Goal: Task Accomplishment & Management: Complete application form

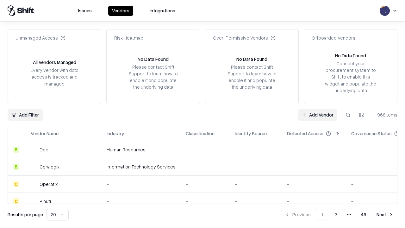
click at [317, 114] on link "Add Vendor" at bounding box center [317, 114] width 40 height 11
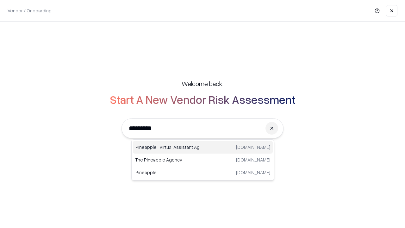
click at [203, 147] on div "Pineapple | Virtual Assistant Agency [DOMAIN_NAME]" at bounding box center [203, 147] width 140 height 13
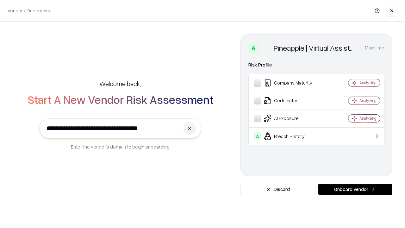
type input "**********"
click at [355, 189] on button "Onboard Vendor" at bounding box center [355, 188] width 74 height 11
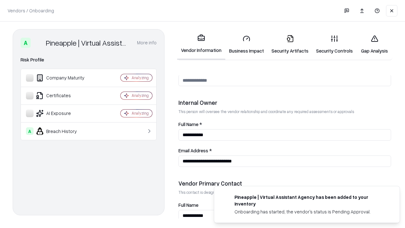
scroll to position [327, 0]
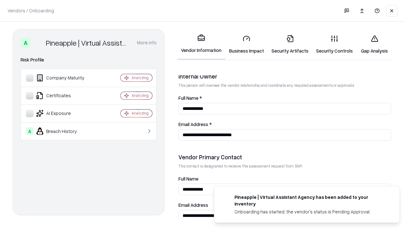
click at [246, 44] on link "Business Impact" at bounding box center [246, 44] width 42 height 29
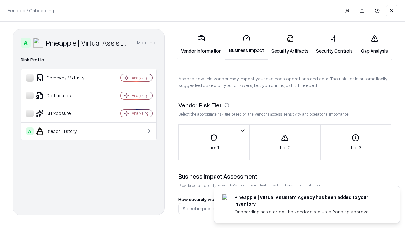
click at [374, 44] on link "Gap Analysis" at bounding box center [374, 44] width 36 height 29
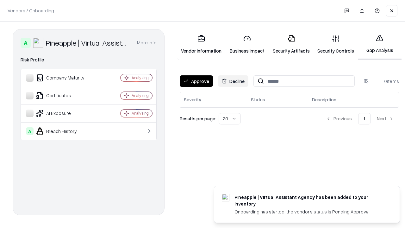
click at [196, 81] on button "Approve" at bounding box center [196, 80] width 33 height 11
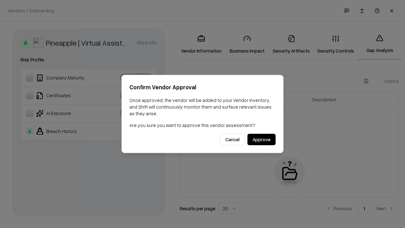
click at [261, 139] on button "Approve" at bounding box center [261, 139] width 28 height 11
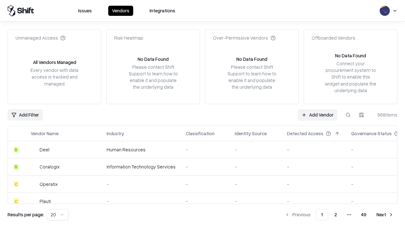
type input "**********"
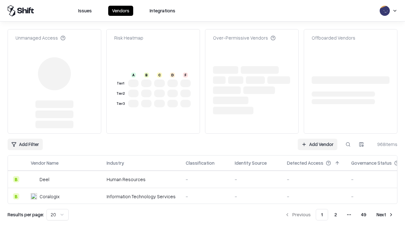
click at [317, 138] on link "Add Vendor" at bounding box center [317, 143] width 40 height 11
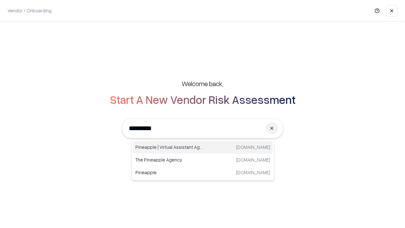
click at [203, 147] on div "Pineapple | Virtual Assistant Agency [DOMAIN_NAME]" at bounding box center [203, 147] width 140 height 13
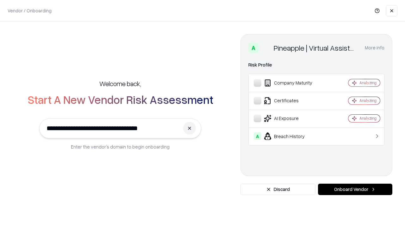
type input "**********"
click at [355, 189] on button "Onboard Vendor" at bounding box center [355, 188] width 74 height 11
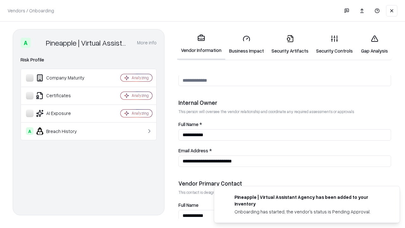
scroll to position [327, 0]
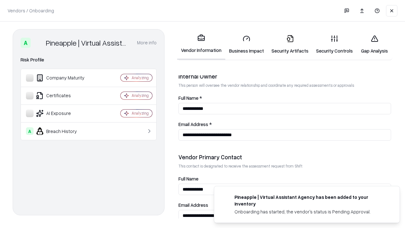
click at [374, 44] on link "Gap Analysis" at bounding box center [374, 44] width 36 height 29
